Goal: Task Accomplishment & Management: Use online tool/utility

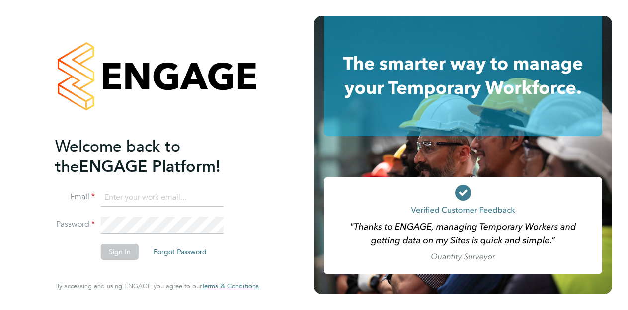
type input "dom.fusco@wates.co.uk"
click at [117, 253] on button "Sign In" at bounding box center [120, 252] width 38 height 16
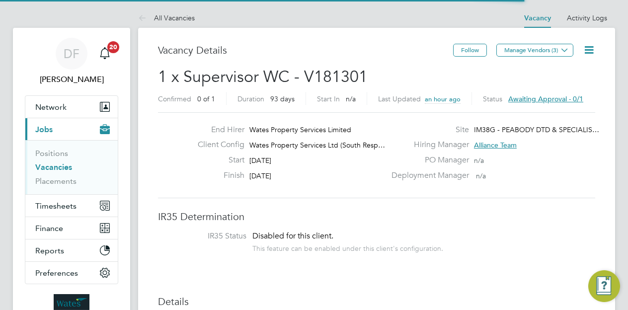
click at [587, 53] on icon at bounding box center [589, 50] width 12 height 12
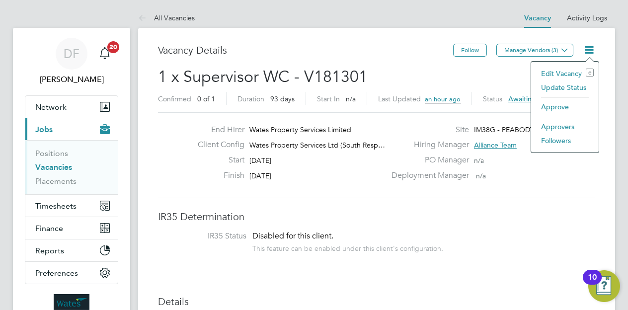
click at [547, 106] on li "Approve" at bounding box center [565, 107] width 58 height 14
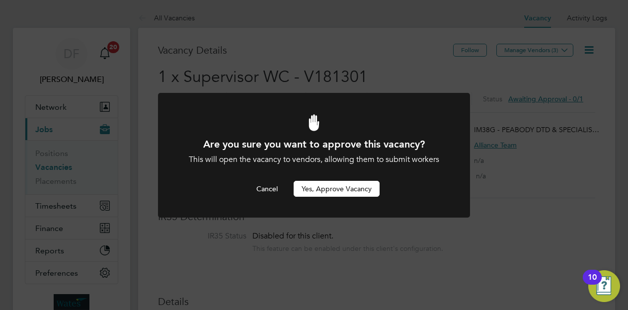
click at [358, 187] on button "Yes, Approve Vacancy" at bounding box center [337, 189] width 86 height 16
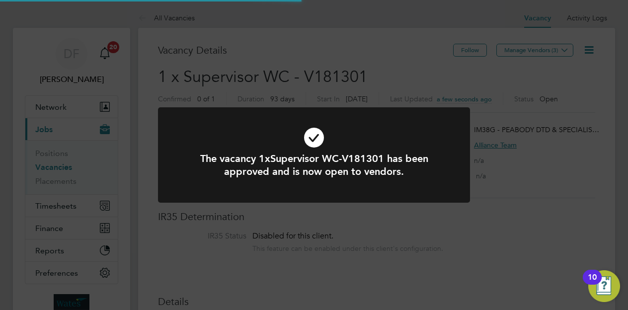
scroll to position [17, 155]
